Goal: Task Accomplishment & Management: Complete application form

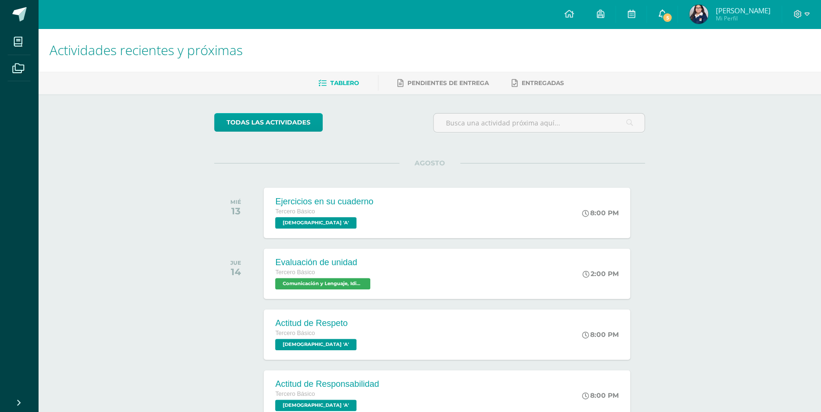
click at [658, 19] on span at bounding box center [662, 14] width 8 height 10
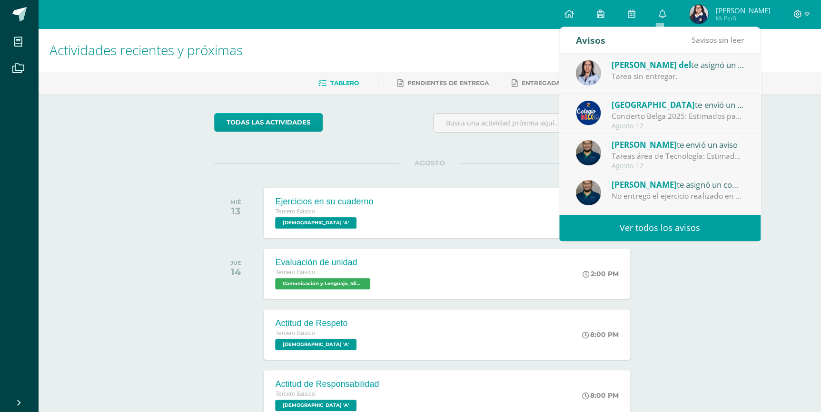
click at [717, 63] on div "Ana del te asignó un comentario en 'Sistemas de Ecuaciones (Sustitución)' para …" at bounding box center [677, 65] width 132 height 12
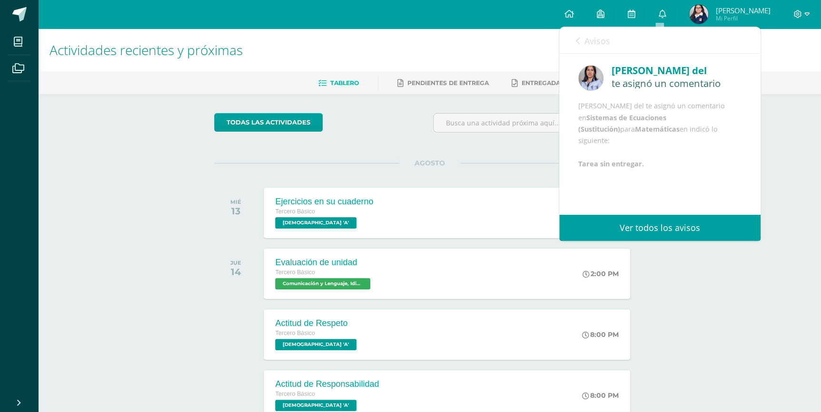
click at [583, 43] on link "Avisos" at bounding box center [593, 40] width 34 height 27
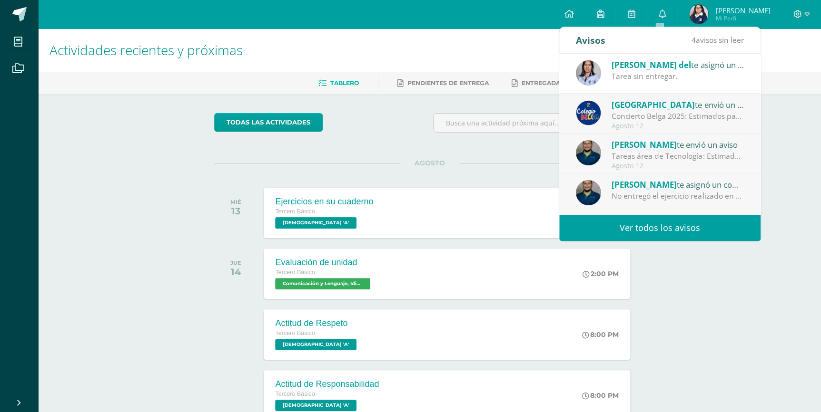
click at [695, 98] on div "Colegio Belga te envió un aviso" at bounding box center [677, 104] width 132 height 12
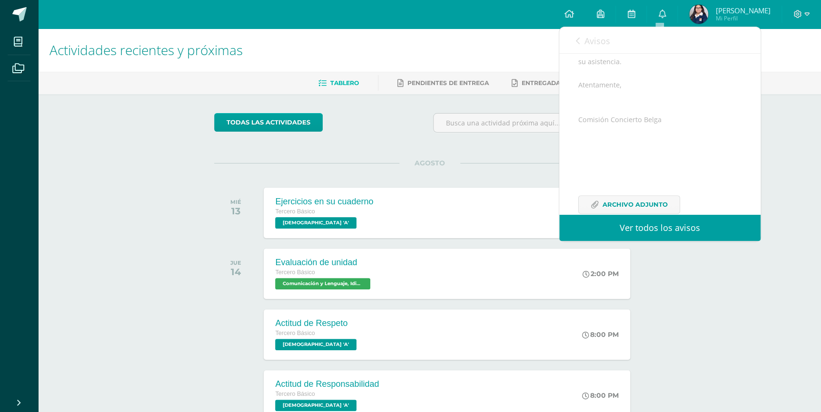
scroll to position [232, 0]
click at [629, 180] on span "Archivo Adjunto" at bounding box center [634, 185] width 65 height 18
click at [576, 37] on icon at bounding box center [578, 41] width 4 height 8
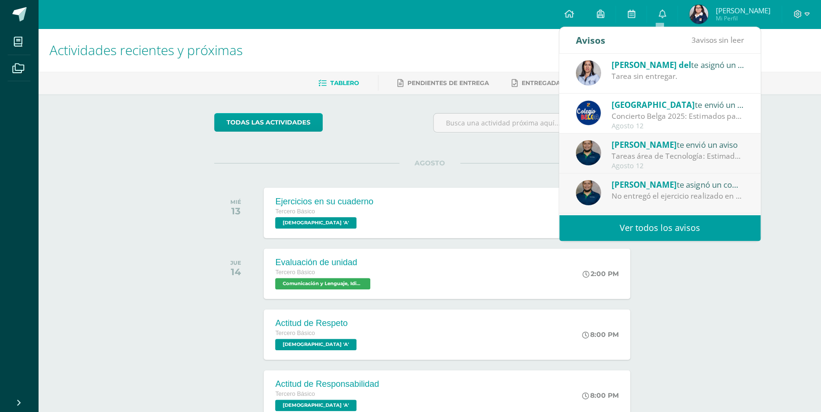
click at [658, 144] on span "[PERSON_NAME]" at bounding box center [643, 144] width 65 height 11
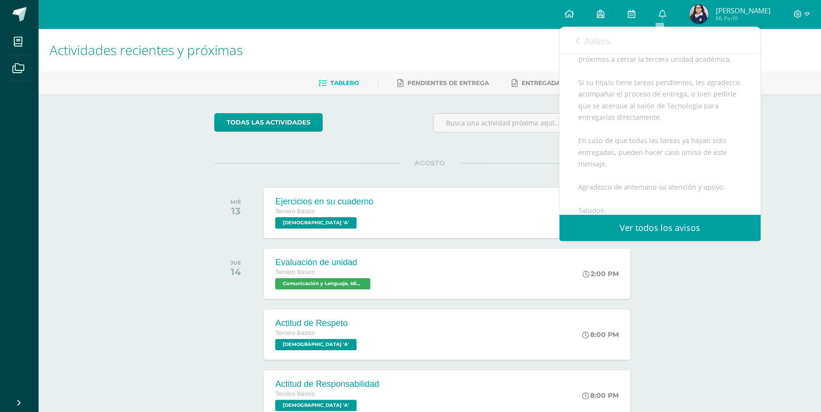
scroll to position [275, 0]
click at [596, 46] on span "Avisos" at bounding box center [597, 40] width 26 height 11
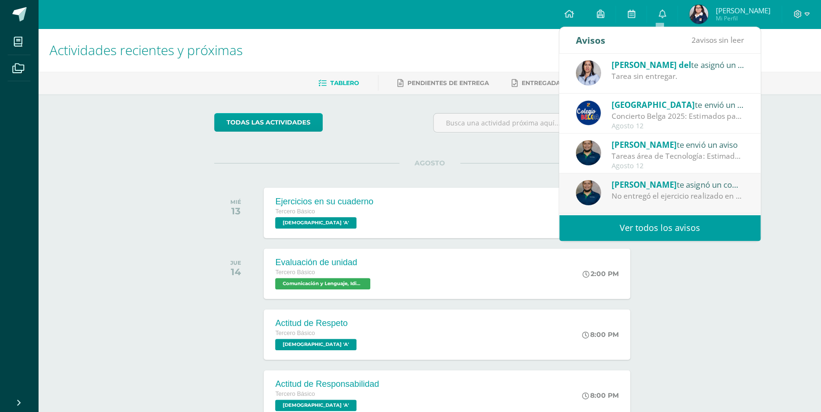
click at [661, 152] on div "Tareas área de Tecnología: Estimados padres de familia: Reciban un cordial salu…" at bounding box center [677, 156] width 132 height 11
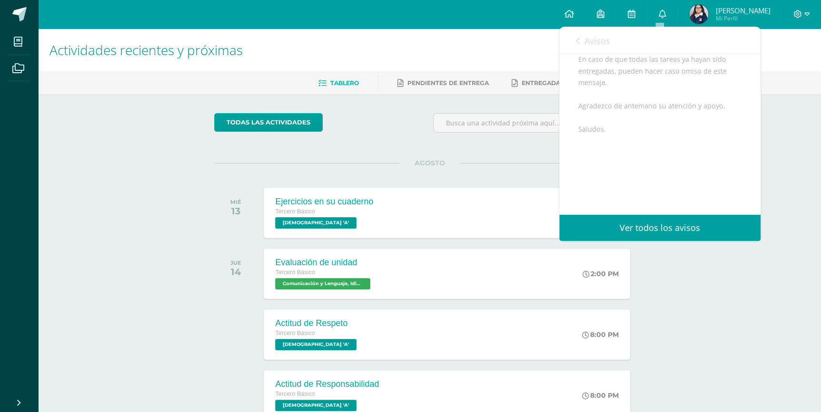
click at [583, 43] on link "Avisos" at bounding box center [593, 40] width 34 height 27
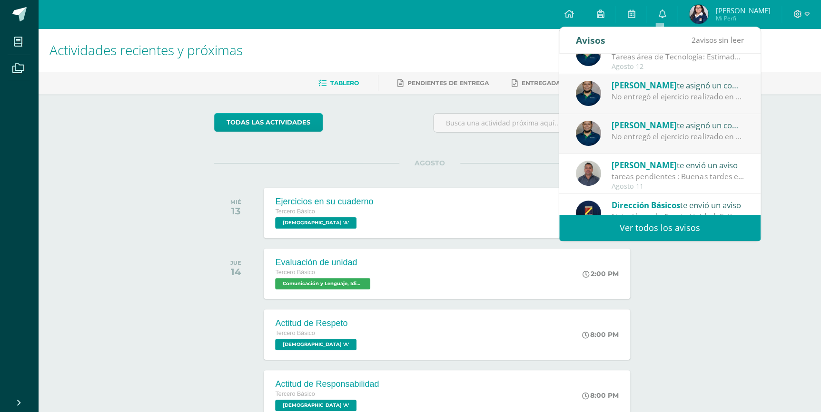
scroll to position [86, 0]
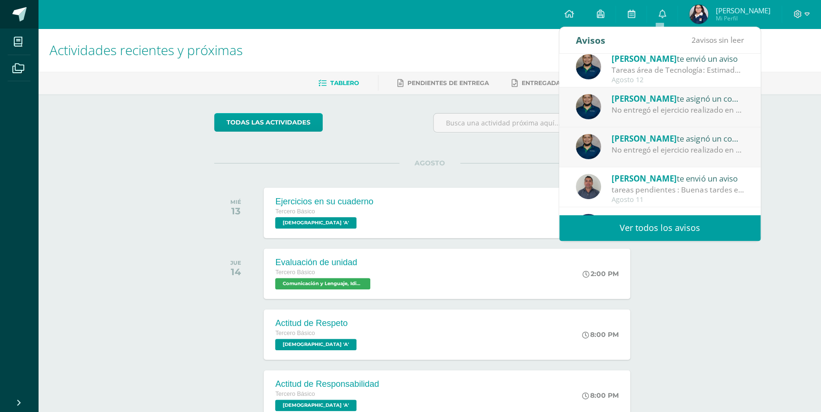
click at [21, 16] on span at bounding box center [19, 14] width 14 height 14
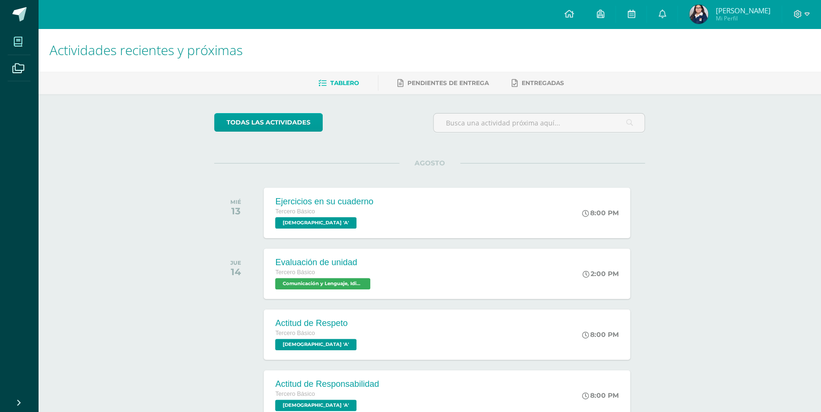
drag, startPoint x: 0, startPoint y: 0, endPoint x: 20, endPoint y: 38, distance: 42.8
click at [20, 38] on icon at bounding box center [18, 42] width 9 height 10
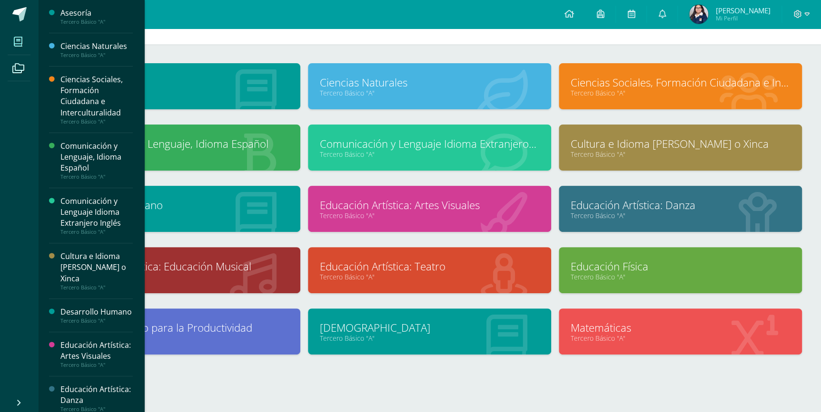
scroll to position [43, 0]
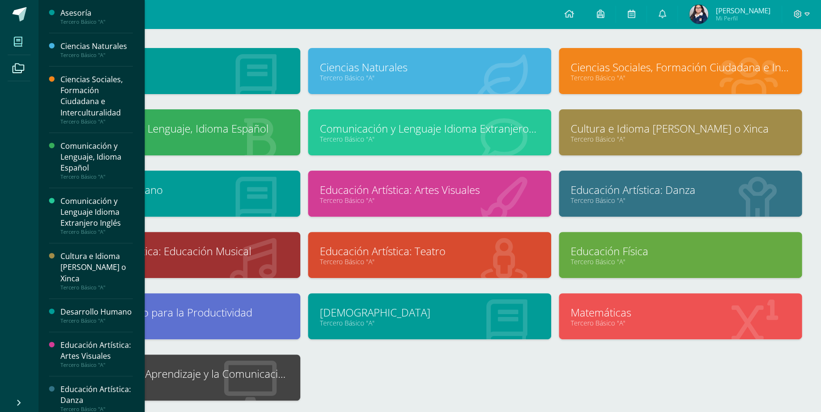
click at [533, 355] on div "Asesoría Tercero Básico "A" Ciencias Naturales Tercero Básico "A"" at bounding box center [429, 232] width 752 height 368
click at [203, 367] on link "Tecnologías del Aprendizaje y la Comunicación" at bounding box center [178, 374] width 219 height 15
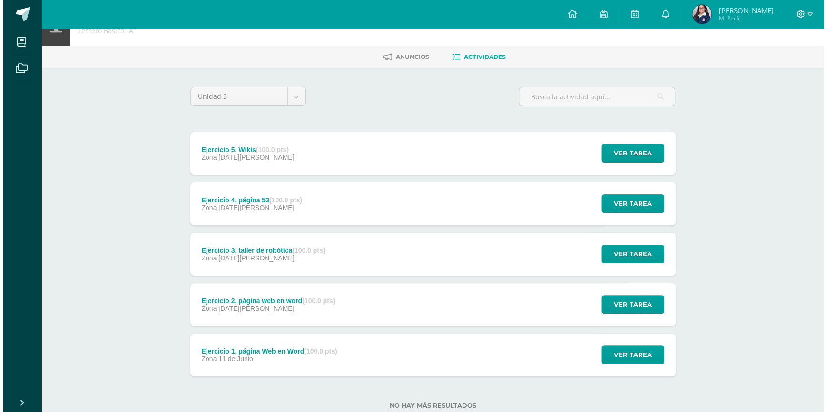
scroll to position [53, 0]
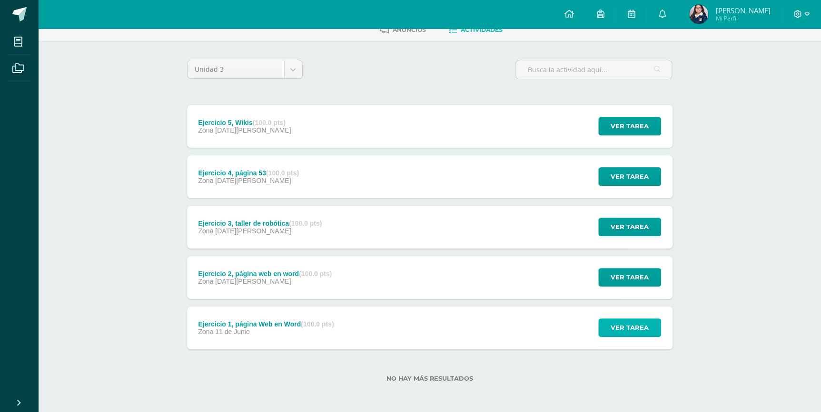
click at [604, 330] on button "Ver tarea" at bounding box center [629, 328] width 63 height 19
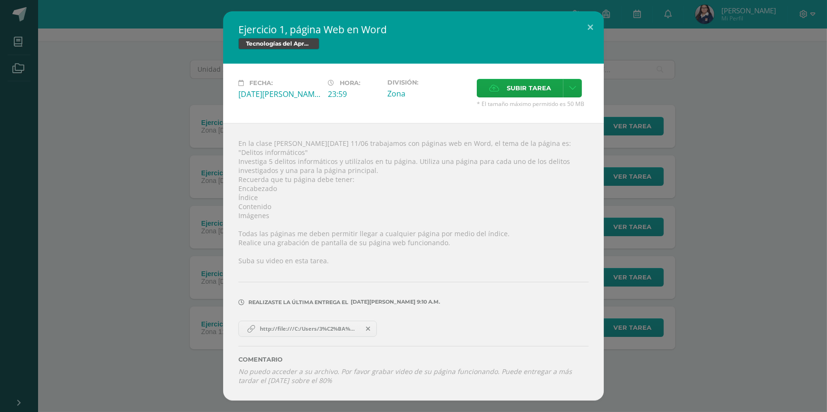
click at [171, 197] on div "Ejercicio 1, página Web en Word Tecnologías del Aprendizaje y la Comunicación F…" at bounding box center [413, 206] width 819 height 390
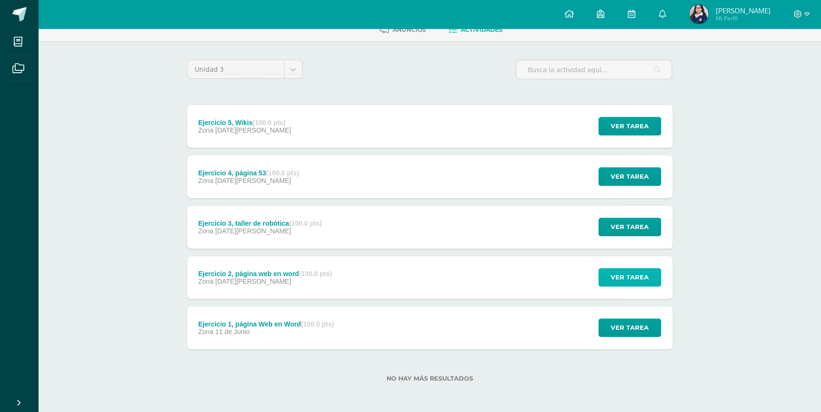
click at [613, 279] on span "Ver tarea" at bounding box center [629, 278] width 38 height 18
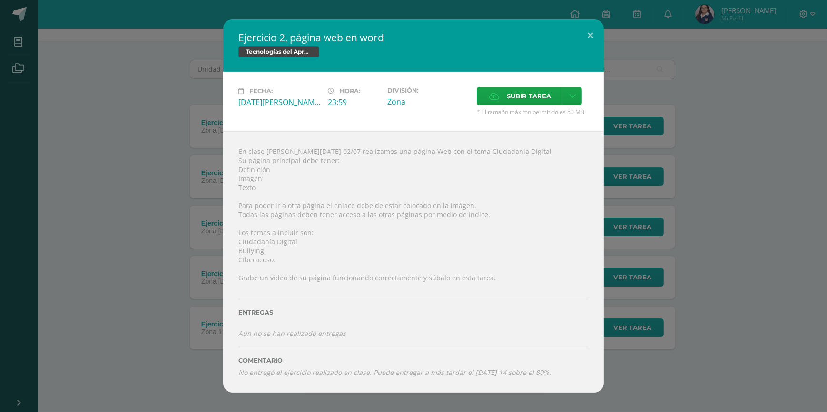
click at [199, 251] on div "Ejercicio 2, página web en word Tecnologías del Aprendizaje y la Comunicación F…" at bounding box center [413, 206] width 819 height 373
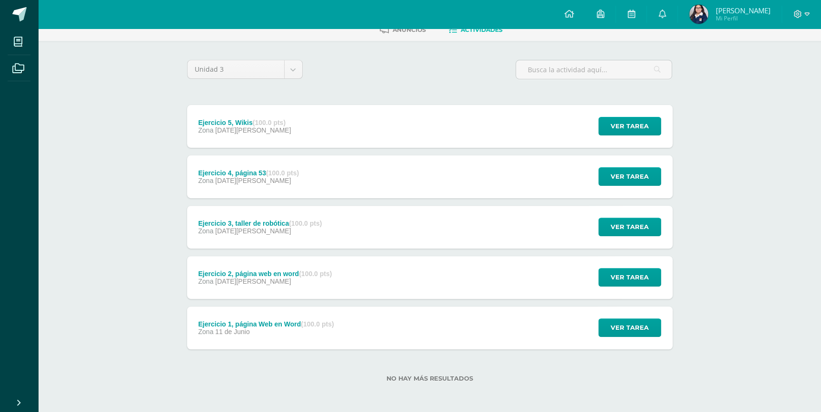
click at [281, 232] on div "Zona 06 de Agosto" at bounding box center [260, 231] width 124 height 8
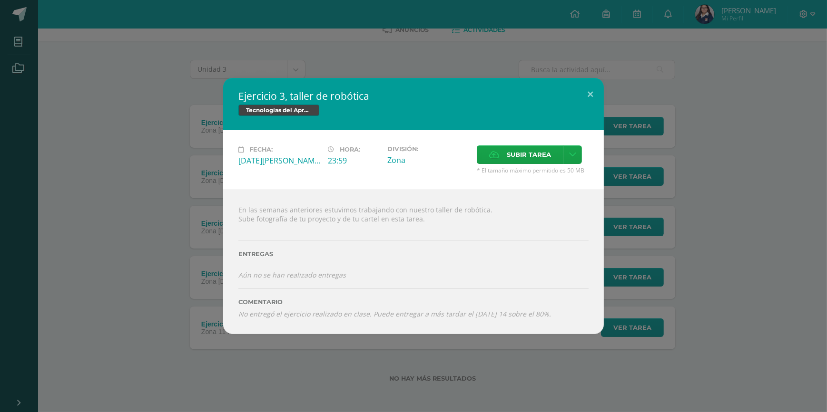
click at [169, 225] on div "Ejercicio 3, taller de robótica Tecnologías del Aprendizaje y la Comunicación F…" at bounding box center [413, 206] width 819 height 256
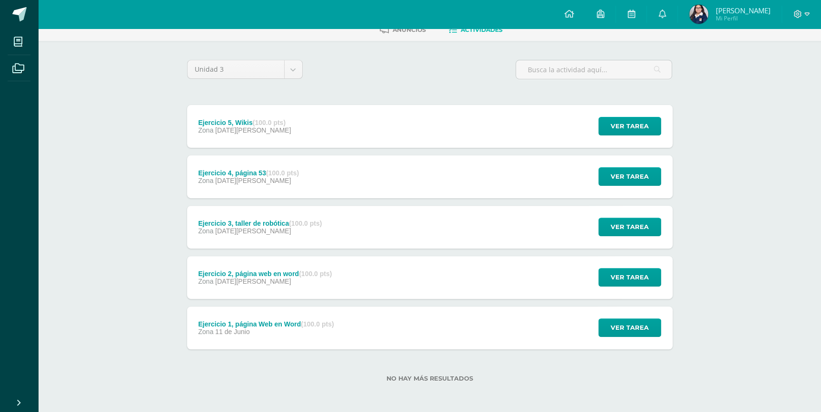
click at [252, 173] on div "Ejercicio 4, página 53 (100.0 pts)" at bounding box center [248, 173] width 101 height 8
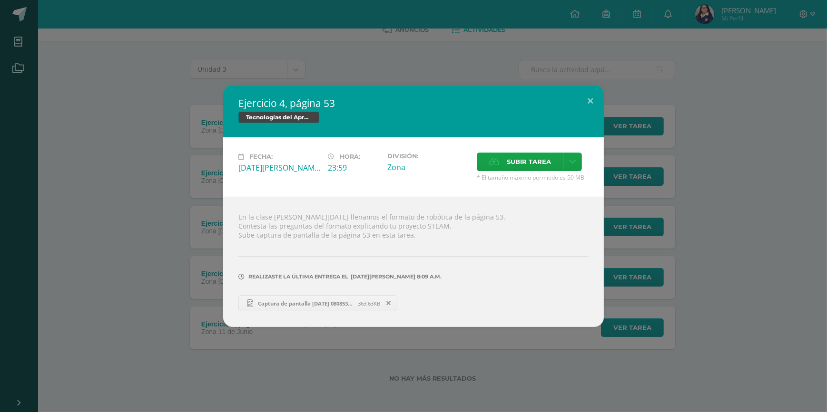
drag, startPoint x: 107, startPoint y: 197, endPoint x: 128, endPoint y: 192, distance: 21.9
click at [107, 197] on div "Ejercicio 4, página 53 Tecnologías del Aprendizaje y la Comunicación Fecha: [DA…" at bounding box center [413, 206] width 819 height 242
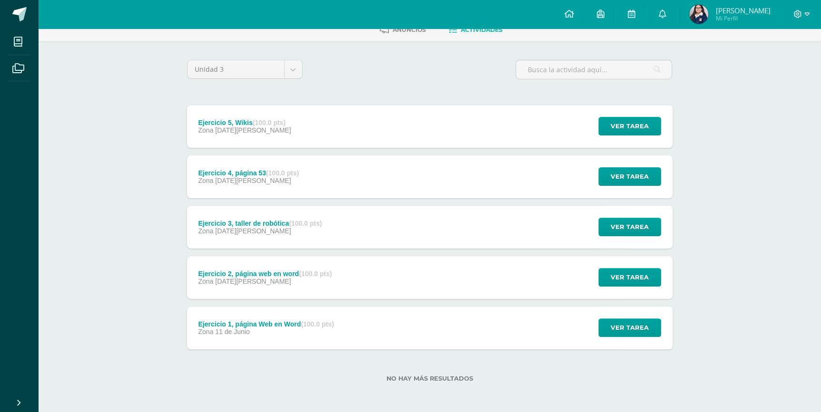
click at [226, 119] on div "Ejercicio 5, Wikis (100.0 pts)" at bounding box center [244, 123] width 93 height 8
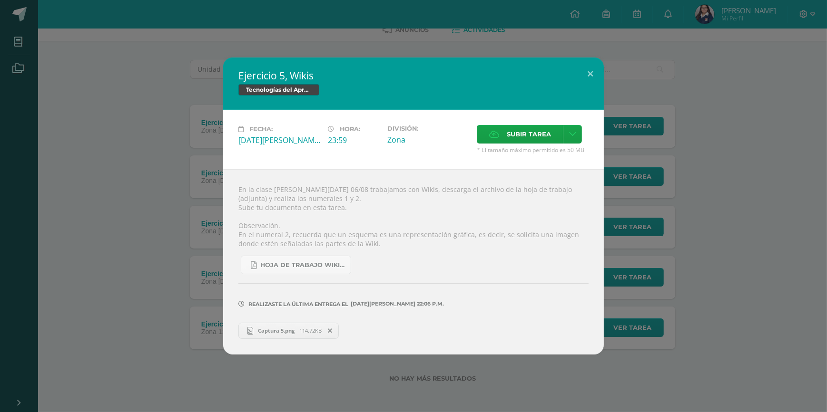
click at [138, 259] on div "Ejercicio 5, Wikis Tecnologías del Aprendizaje y la Comunicación Fecha: Miércol…" at bounding box center [413, 206] width 819 height 297
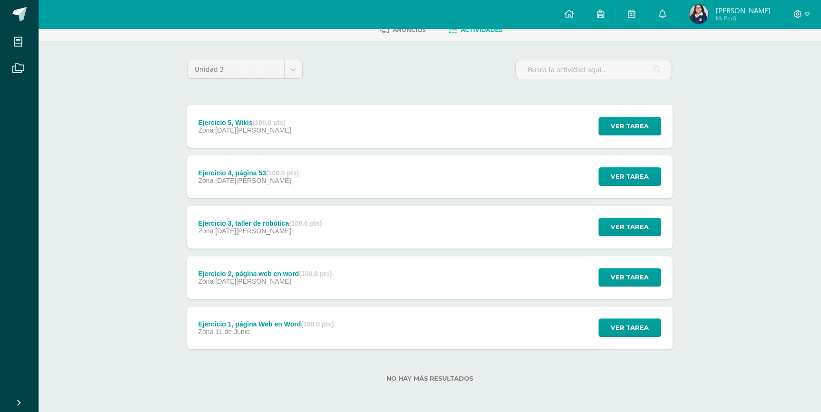
click at [288, 321] on div "Ejercicio 1, página Web en Word (100.0 pts)" at bounding box center [266, 325] width 136 height 8
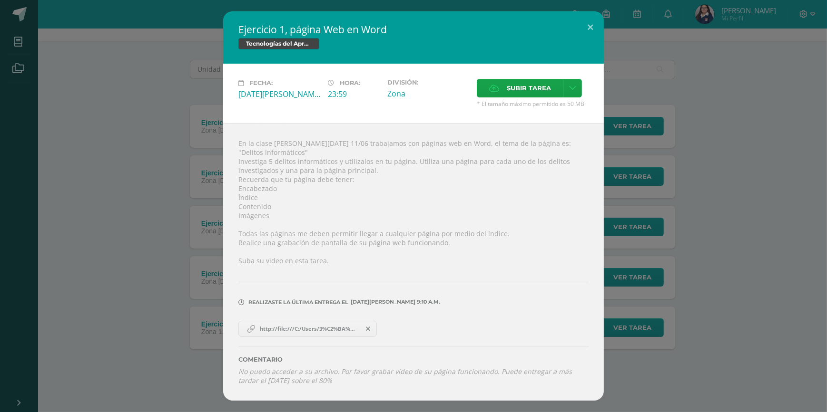
click at [305, 326] on span "http://file:///C:/Users/3%C2%BA%20B%C3%A1sico%20A/Documents/index/Delitos%20Inf…" at bounding box center [307, 329] width 105 height 8
click at [491, 87] on label "Subir tarea" at bounding box center [520, 88] width 87 height 19
click at [0, 0] on input "Subir tarea" at bounding box center [0, 0] width 0 height 0
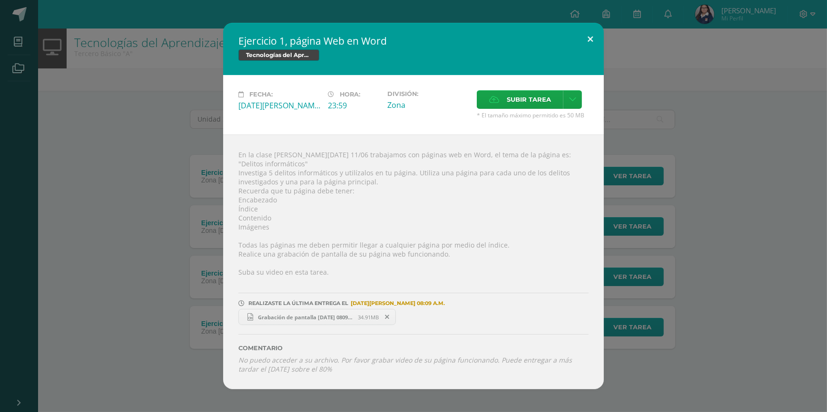
click at [591, 48] on button at bounding box center [589, 39] width 27 height 32
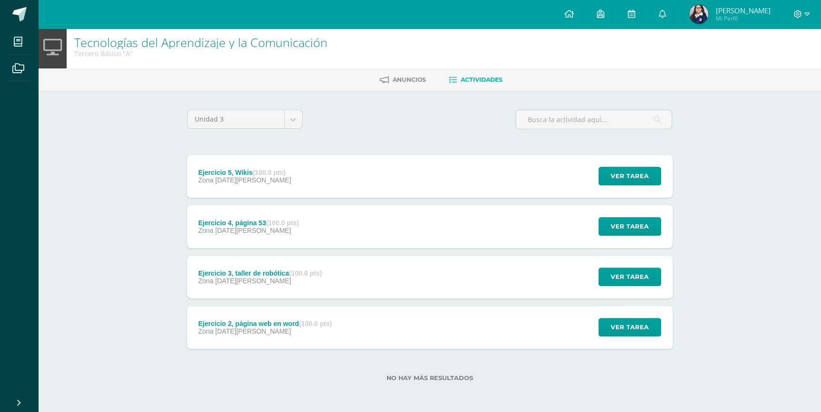
click at [264, 271] on div "Ejercicio 3, taller de robótica (100.0 pts)" at bounding box center [260, 274] width 124 height 8
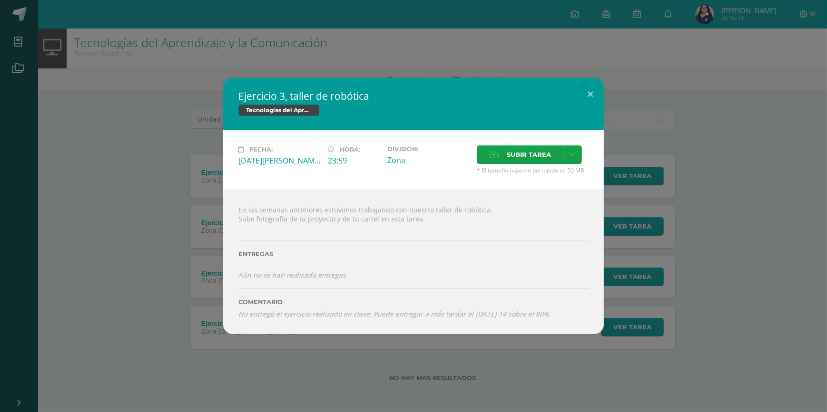
drag, startPoint x: 138, startPoint y: 213, endPoint x: 182, endPoint y: 214, distance: 44.2
click at [138, 214] on div "Ejercicio 3, taller de robótica Tecnologías del Aprendizaje y la Comunicación F…" at bounding box center [413, 206] width 819 height 256
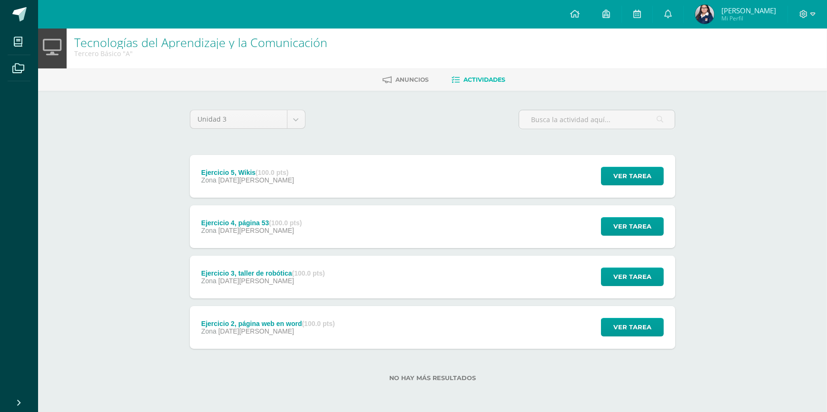
click at [244, 214] on div "En las semanas anteriores estuvimos trabajando con nuestro taller de robótica. …" at bounding box center [413, 257] width 342 height 130
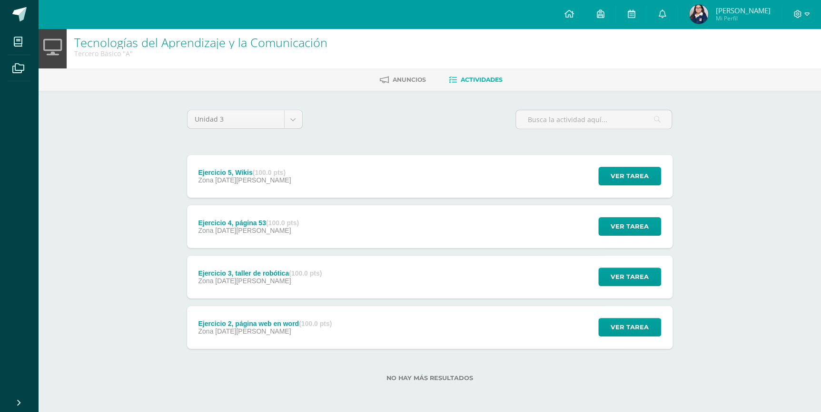
click at [244, 224] on div "Ejercicio 4, página 53 (100.0 pts)" at bounding box center [248, 223] width 101 height 8
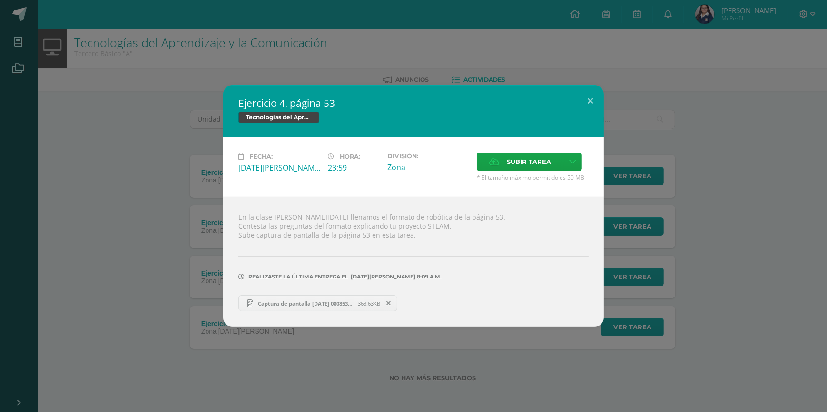
click at [194, 248] on div "Ejercicio 4, página 53 Tecnologías del Aprendizaje y la Comunicación Fecha: Mié…" at bounding box center [413, 206] width 819 height 242
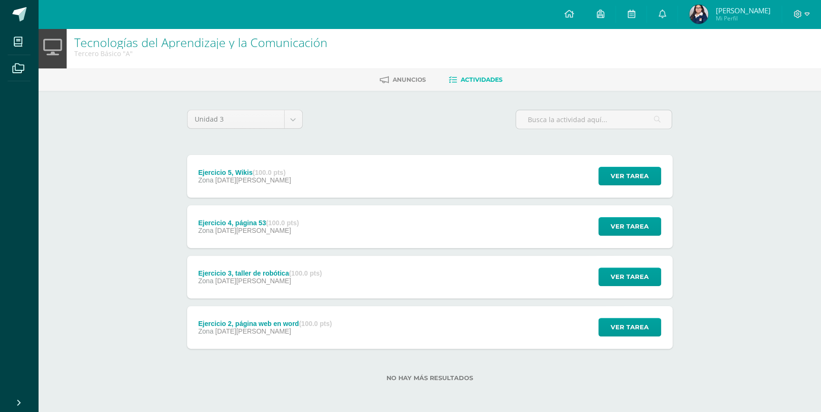
click at [259, 274] on div "Ejercicio 3, taller de robótica (100.0 pts)" at bounding box center [260, 274] width 124 height 8
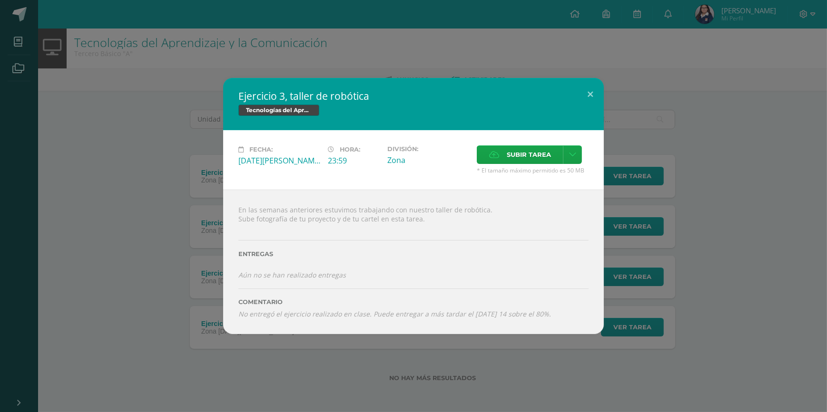
click at [158, 249] on div "Ejercicio 3, taller de robótica Tecnologías del Aprendizaje y la Comunicación F…" at bounding box center [413, 206] width 819 height 256
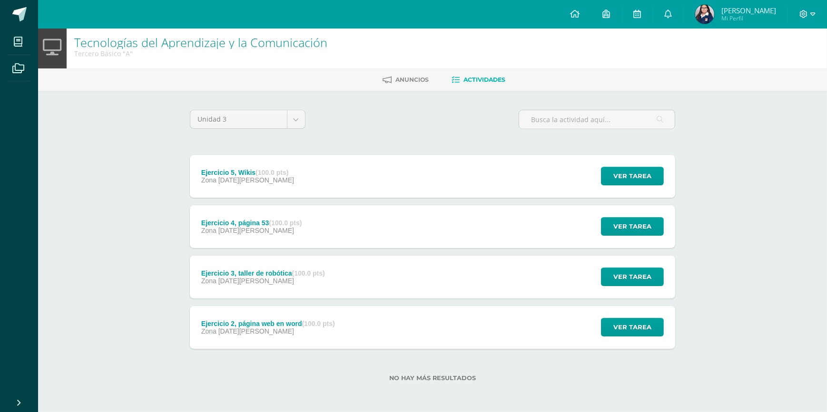
click at [275, 331] on div "Ejercicio 3, taller de robótica Tecnologías del Aprendizaje y la Comunicación F…" at bounding box center [413, 206] width 819 height 256
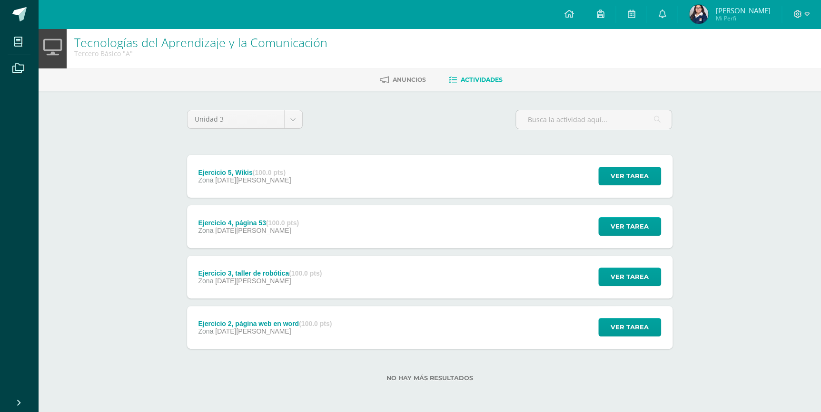
click at [273, 324] on div "Ejercicio 2, página web en word (100.0 pts)" at bounding box center [265, 324] width 134 height 8
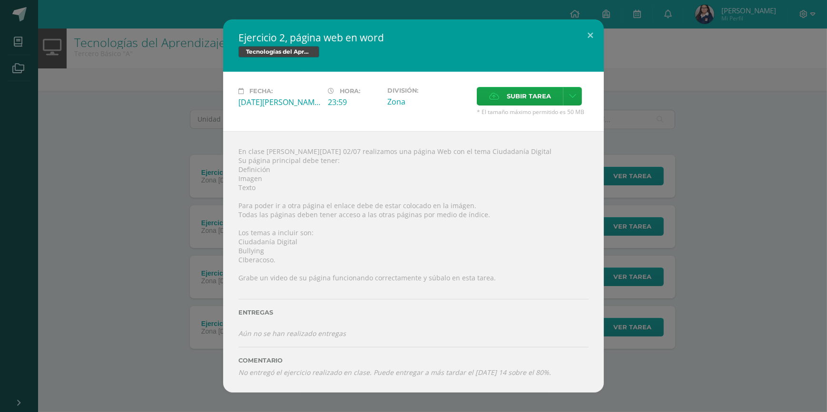
click at [196, 196] on div "Ejercicio 2, página web en word Tecnologías del Aprendizaje y la Comunicación F…" at bounding box center [413, 206] width 819 height 373
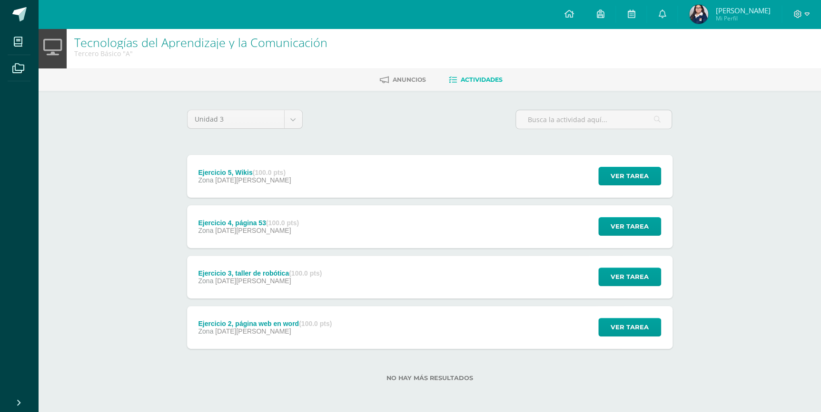
click at [325, 319] on div "Ejercicio 2, página web en word (100.0 pts) Zona 09 de Julio" at bounding box center [265, 327] width 156 height 43
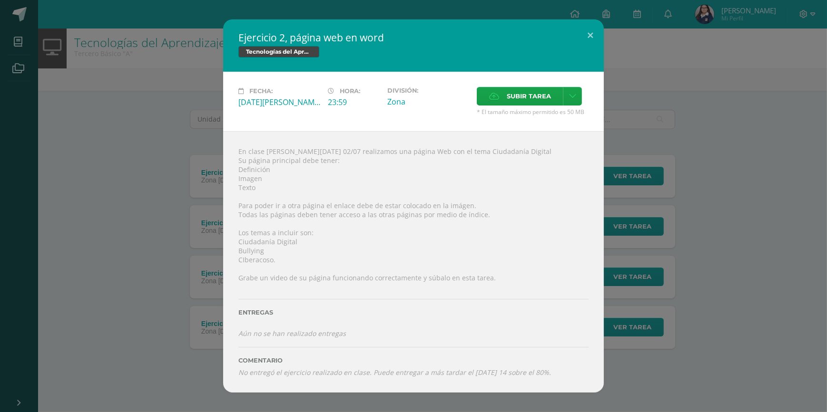
click at [172, 302] on div "Ejercicio 2, página web en word Tecnologías del Aprendizaje y la Comunicación F…" at bounding box center [413, 206] width 819 height 373
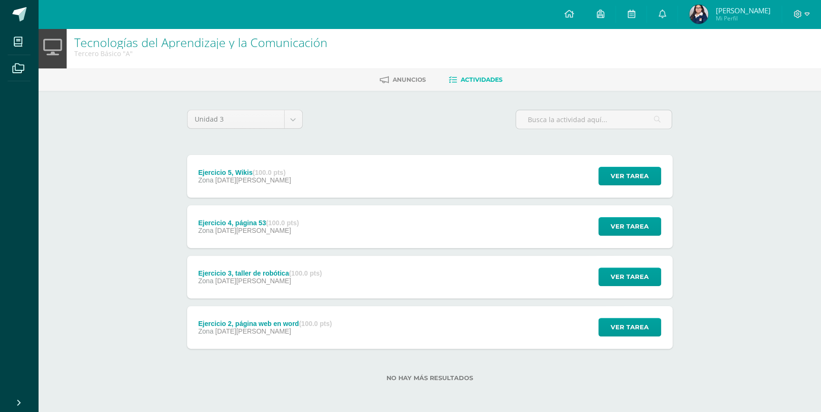
click at [319, 328] on div "Zona 09 de Julio" at bounding box center [265, 332] width 134 height 8
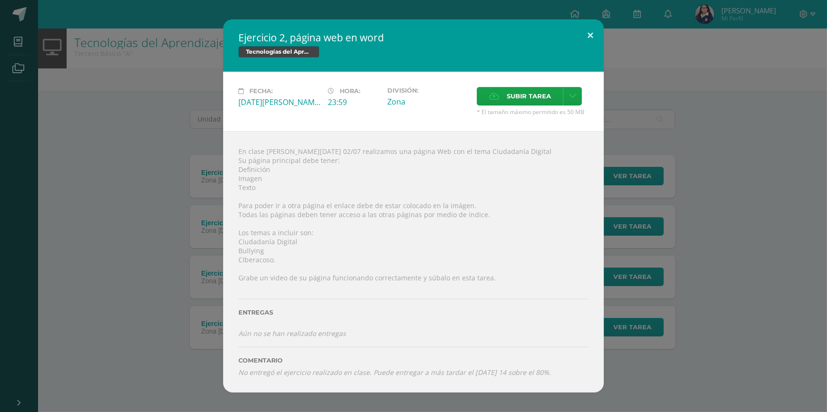
click at [593, 36] on button at bounding box center [589, 36] width 27 height 32
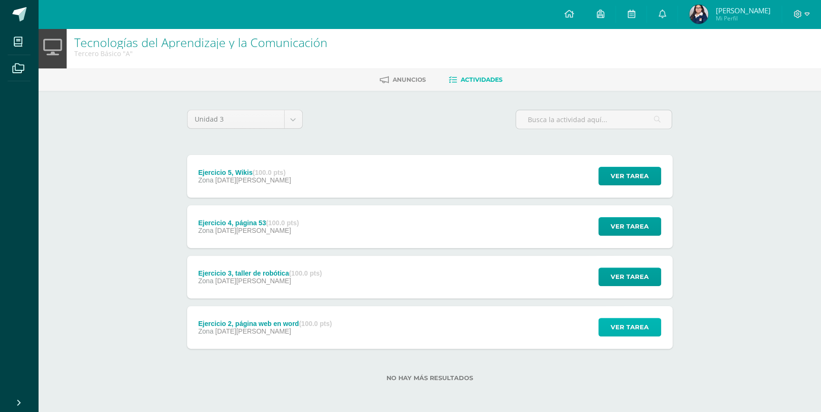
click at [618, 332] on span "Ver tarea" at bounding box center [629, 328] width 38 height 18
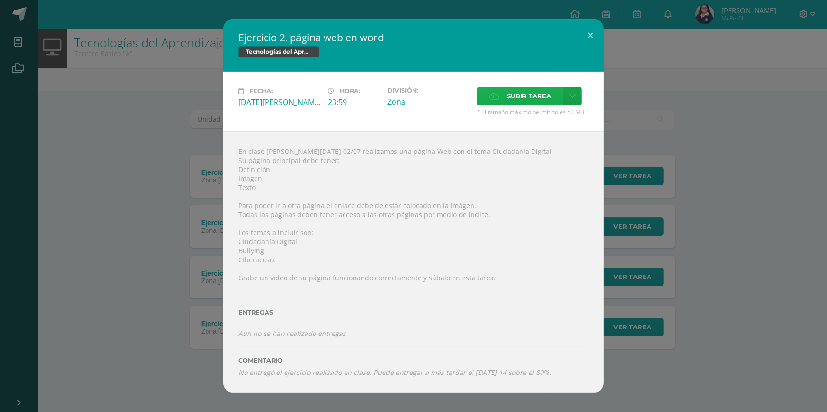
click at [511, 90] on span "Subir tarea" at bounding box center [529, 97] width 44 height 18
click at [0, 0] on input "Subir tarea" at bounding box center [0, 0] width 0 height 0
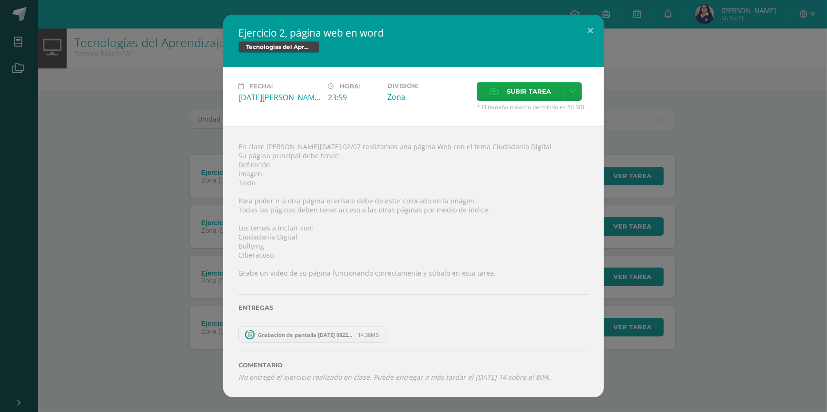
scroll to position [0, 0]
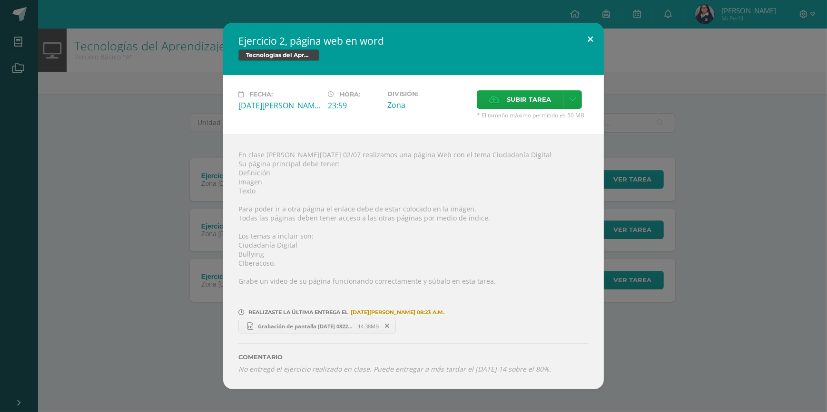
click at [590, 39] on button at bounding box center [589, 39] width 27 height 32
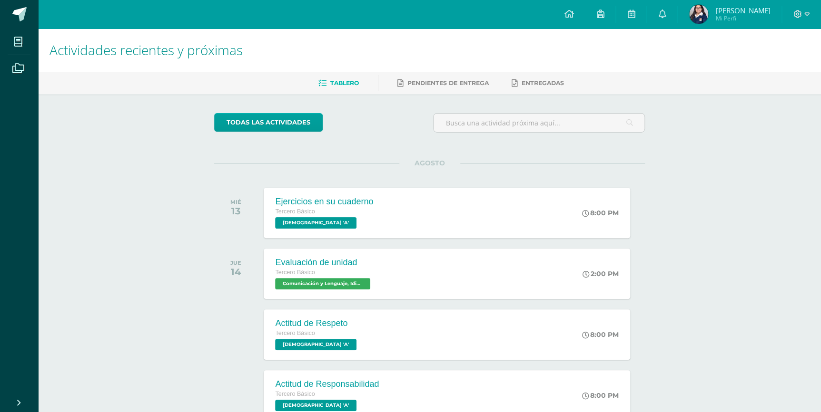
click at [754, 130] on div "Actividades recientes y próximas Tablero Pendientes de entrega Entregadas todas…" at bounding box center [429, 316] width 782 height 574
click at [700, 192] on div "Actividades recientes y próximas Tablero Pendientes de entrega Entregadas todas…" at bounding box center [429, 316] width 782 height 574
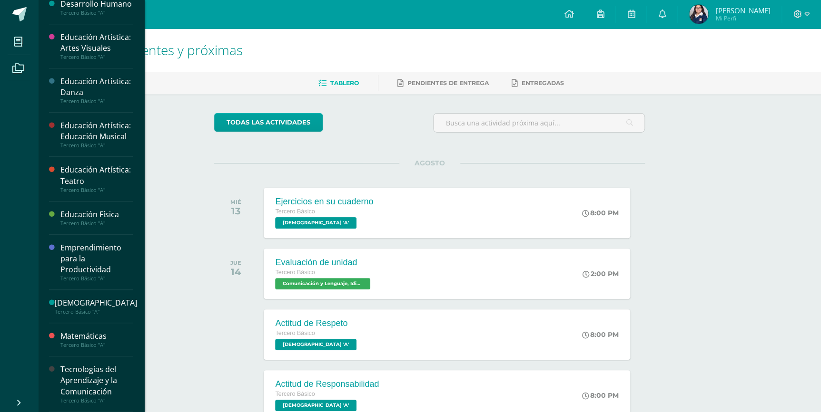
scroll to position [340, 0]
click at [99, 370] on div "Tecnologías del Aprendizaje y la Comunicación" at bounding box center [96, 380] width 72 height 33
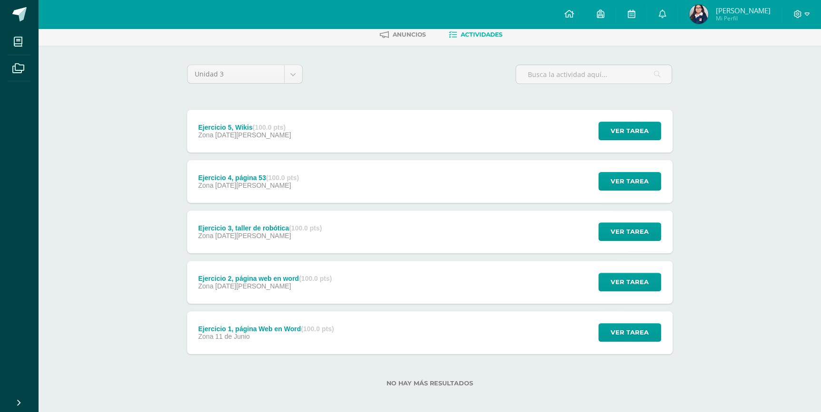
scroll to position [53, 0]
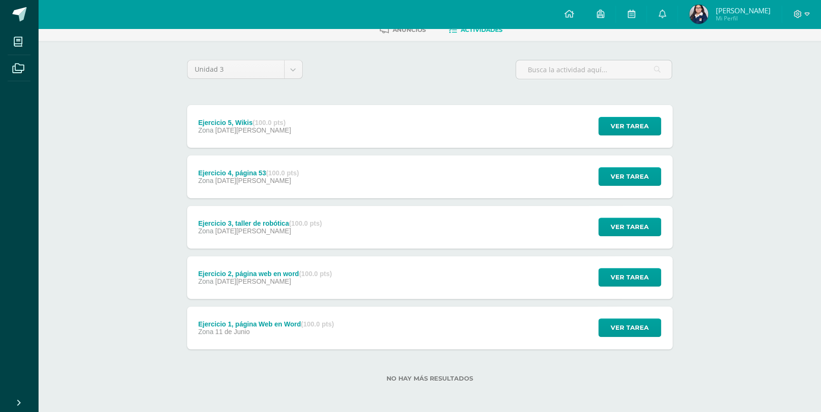
click at [204, 332] on span "Zona" at bounding box center [205, 332] width 15 height 8
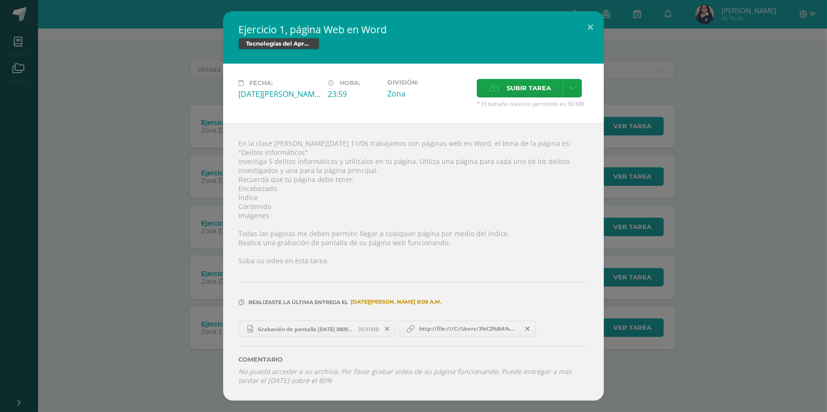
click at [204, 332] on div "Ejercicio 1, página Web en Word Tecnologías del Aprendizaje y la Comunicación F…" at bounding box center [413, 206] width 819 height 390
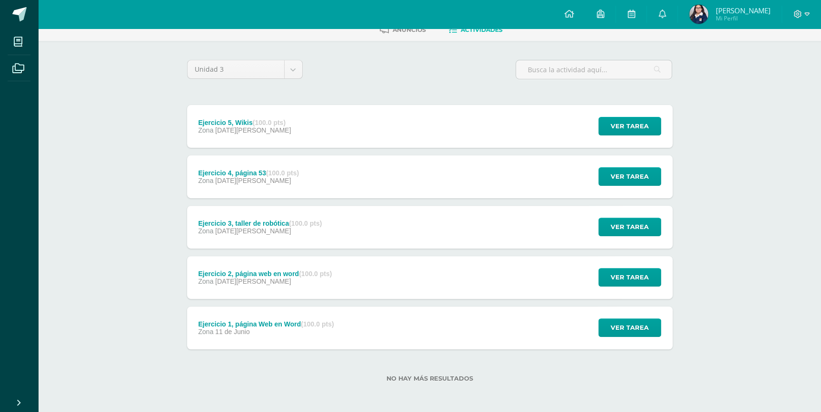
click at [262, 285] on div "Ejercicio 2, página web en word (100.0 pts) Zona [DATE][PERSON_NAME]" at bounding box center [265, 277] width 156 height 43
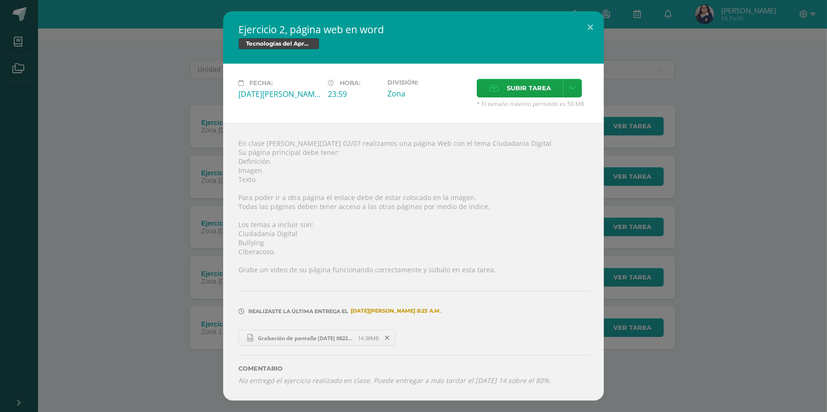
click at [174, 333] on div "Ejercicio 2, página web en word Tecnologías del Aprendizaje y la Comunicación F…" at bounding box center [413, 206] width 819 height 390
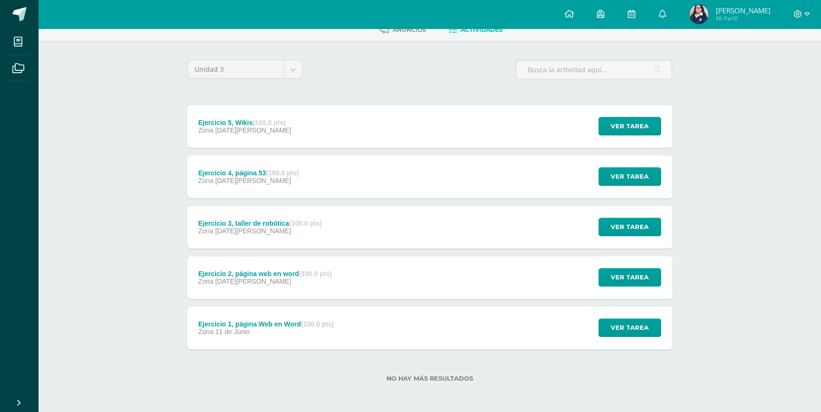
click at [228, 229] on span "[DATE][PERSON_NAME]" at bounding box center [253, 231] width 76 height 8
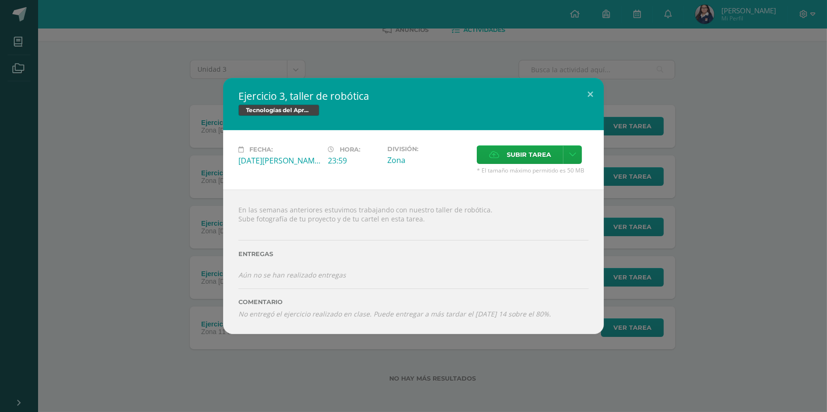
click at [98, 198] on div "Ejercicio 3, taller de robótica Tecnologías del Aprendizaje y la Comunicación F…" at bounding box center [413, 206] width 819 height 256
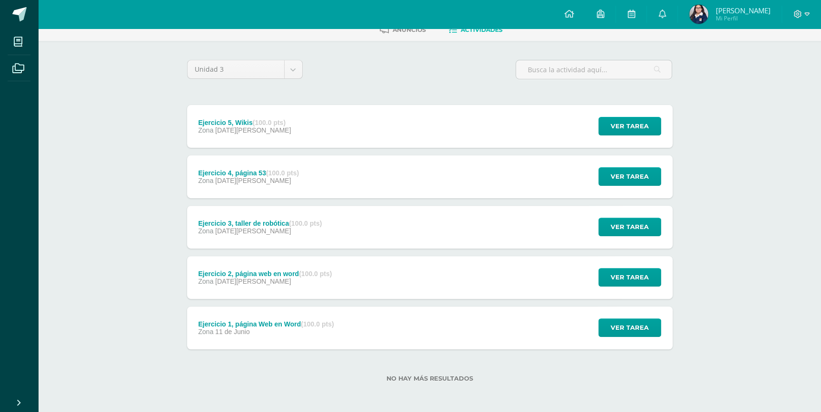
click at [257, 174] on div "Ejercicio 4, página 53 (100.0 pts)" at bounding box center [248, 173] width 101 height 8
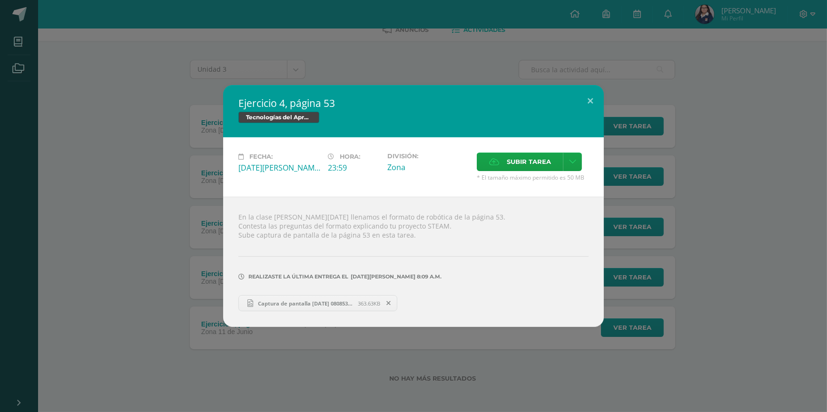
drag, startPoint x: 158, startPoint y: 168, endPoint x: 223, endPoint y: 154, distance: 65.7
click at [160, 168] on div "Ejercicio 4, página 53 Tecnologías del Aprendizaje y la Comunicación Fecha: Mié…" at bounding box center [413, 206] width 819 height 242
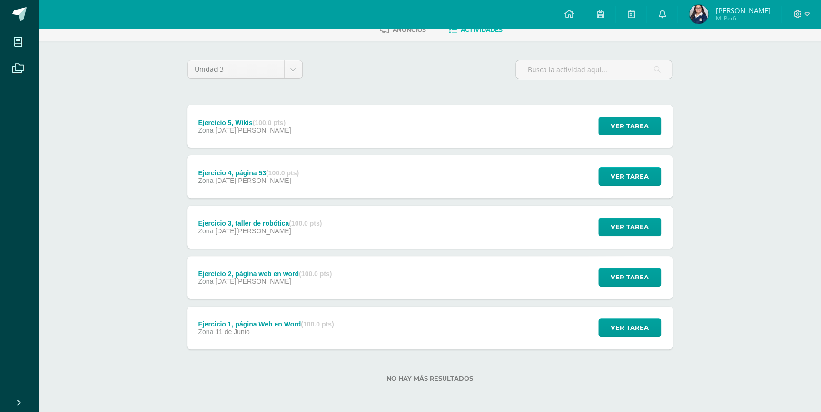
click at [264, 140] on div "Ejercicio 5, Wikis (100.0 pts) Zona 06 de Agosto" at bounding box center [245, 126] width 116 height 43
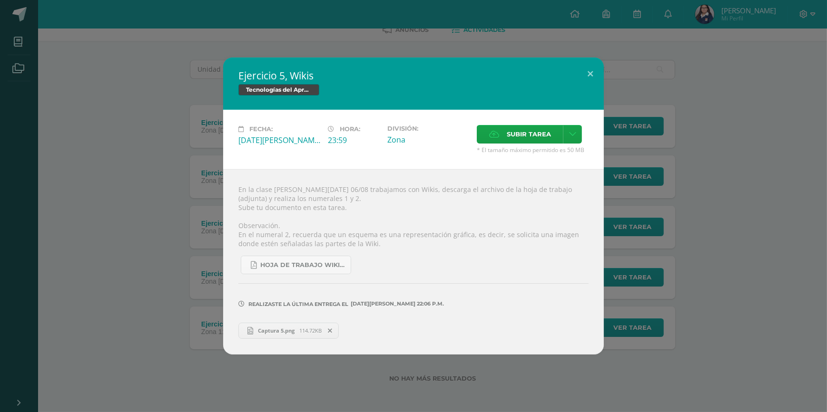
click at [291, 331] on span "Captura 5.png" at bounding box center [276, 330] width 46 height 7
click at [596, 76] on button at bounding box center [589, 74] width 27 height 32
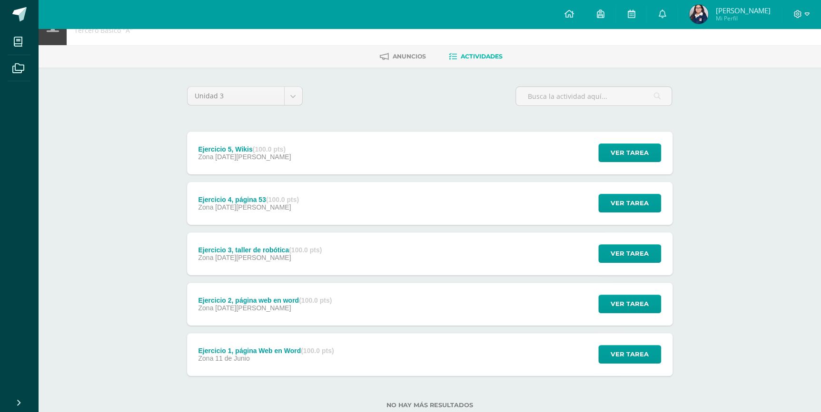
scroll to position [53, 0]
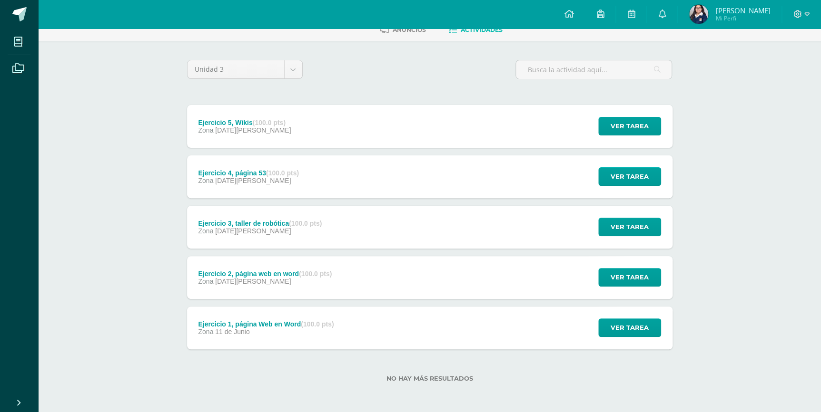
click at [221, 130] on span "[DATE][PERSON_NAME]" at bounding box center [253, 131] width 76 height 8
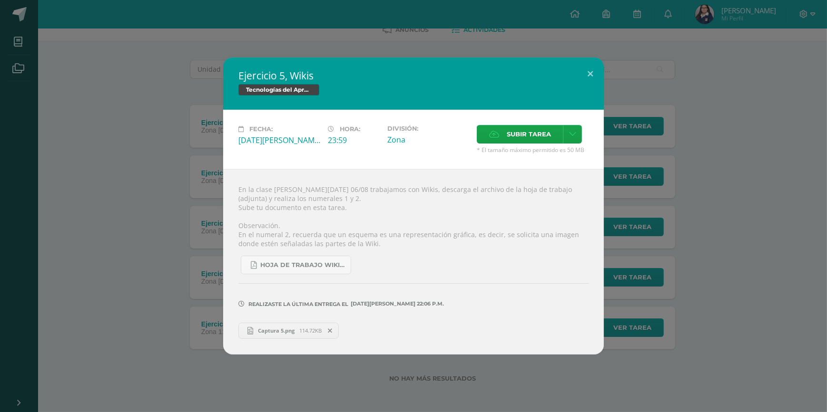
click at [158, 125] on div "Ejercicio 5, Wikis Tecnologías del Aprendizaje y la Comunicación Fecha: [DATE][…" at bounding box center [413, 206] width 819 height 297
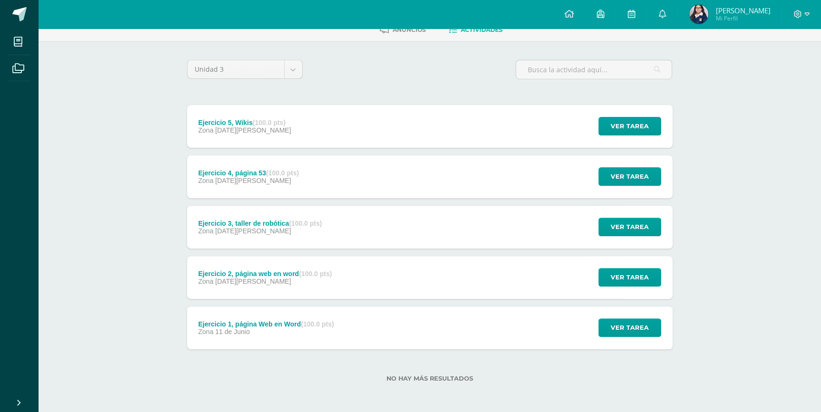
click at [150, 194] on div "Tecnologías del Aprendizaje y la Comunicación Tercero Básico "A" [GEOGRAPHIC_DA…" at bounding box center [429, 194] width 782 height 438
